Goal: Task Accomplishment & Management: Manage account settings

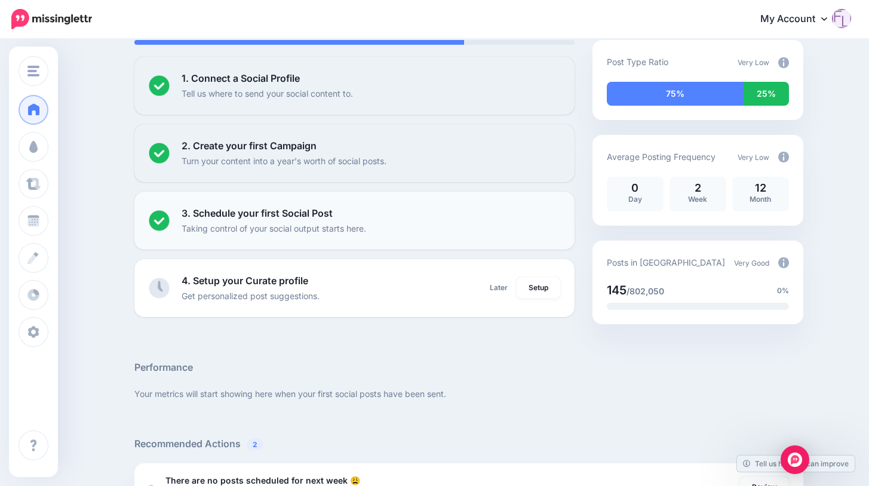
scroll to position [179, 0]
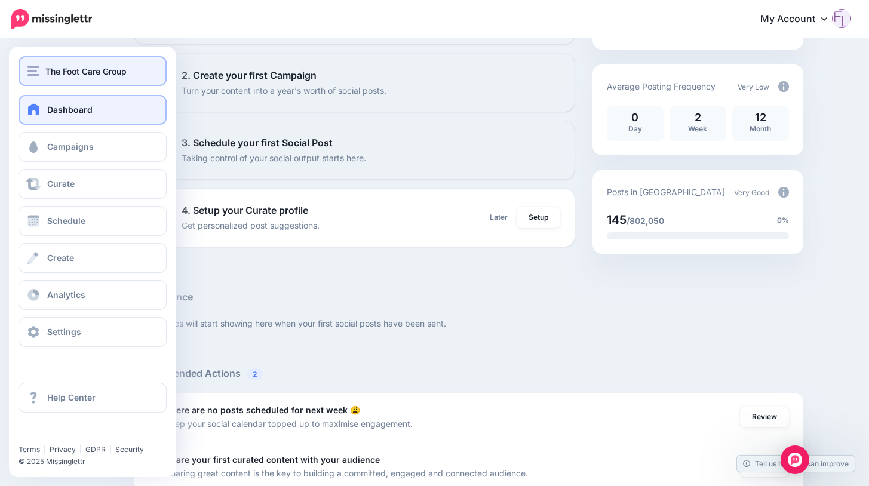
click at [88, 72] on span "The Foot Care Group" at bounding box center [85, 71] width 81 height 14
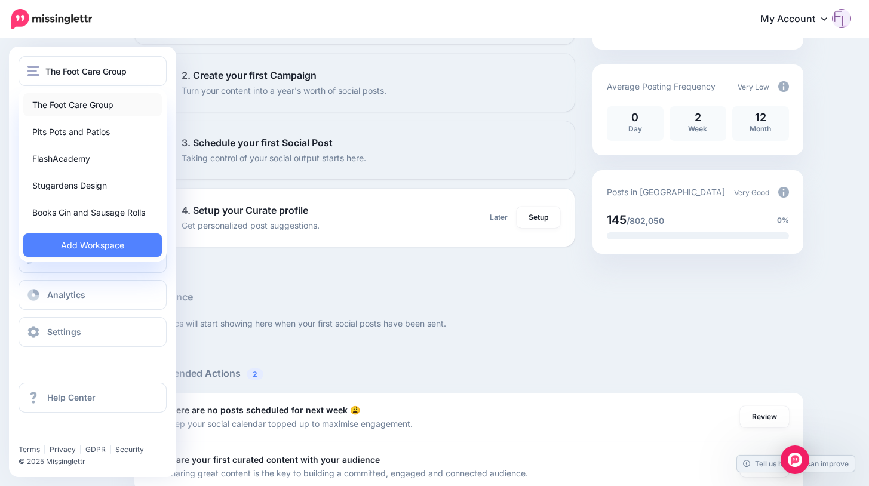
click at [70, 102] on link "The Foot Care Group" at bounding box center [92, 104] width 139 height 23
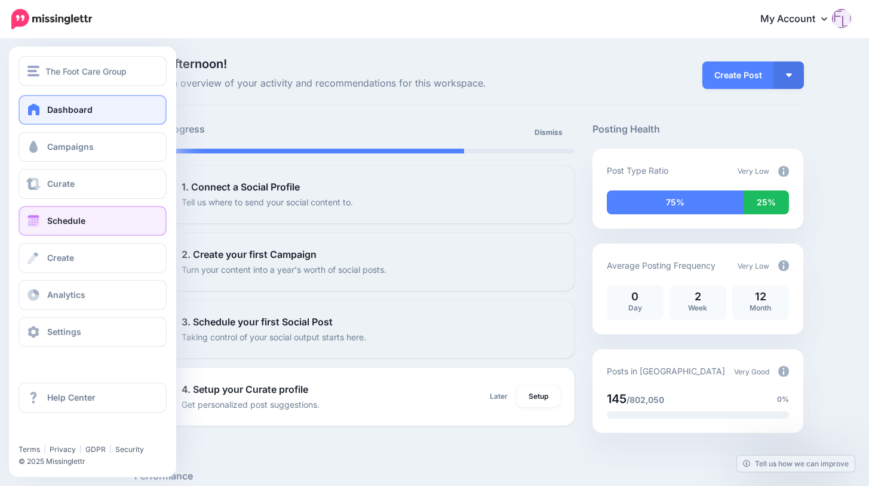
click at [73, 220] on span "Schedule" at bounding box center [66, 221] width 38 height 10
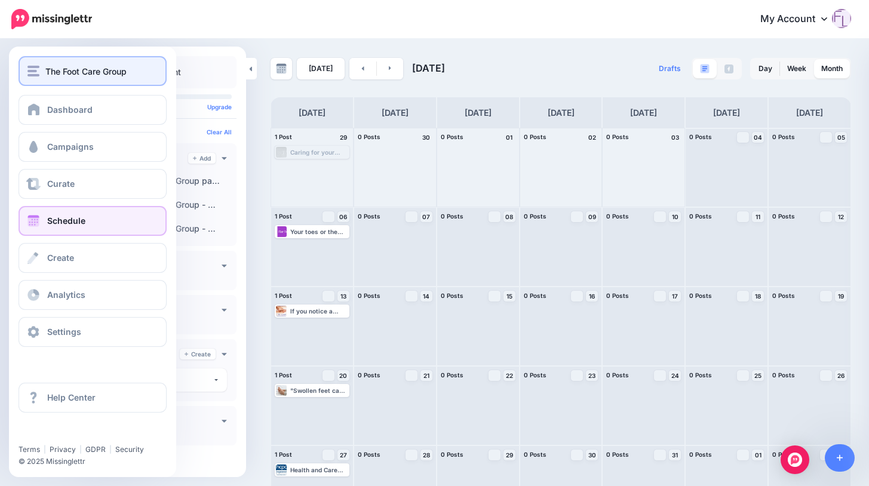
click at [114, 70] on span "The Foot Care Group" at bounding box center [85, 71] width 81 height 14
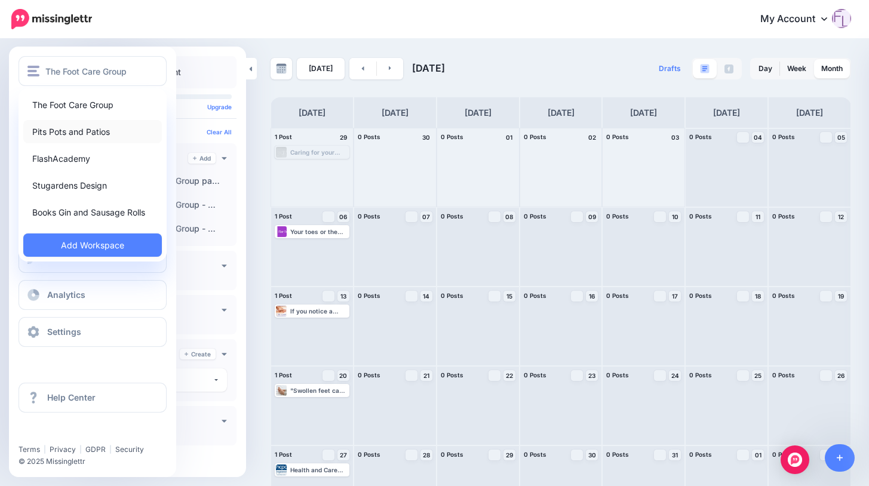
click at [90, 127] on link "Pits Pots and Patios" at bounding box center [92, 131] width 139 height 23
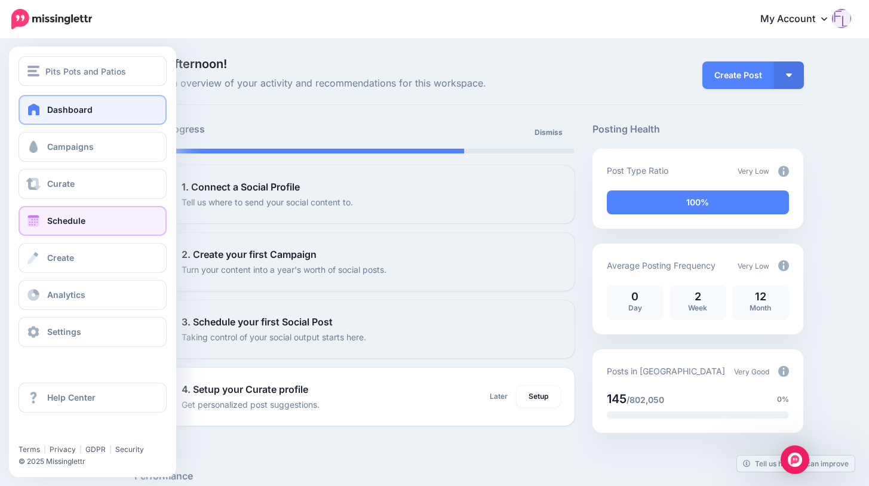
click at [72, 217] on span "Schedule" at bounding box center [66, 221] width 38 height 10
